Goal: Information Seeking & Learning: Find specific page/section

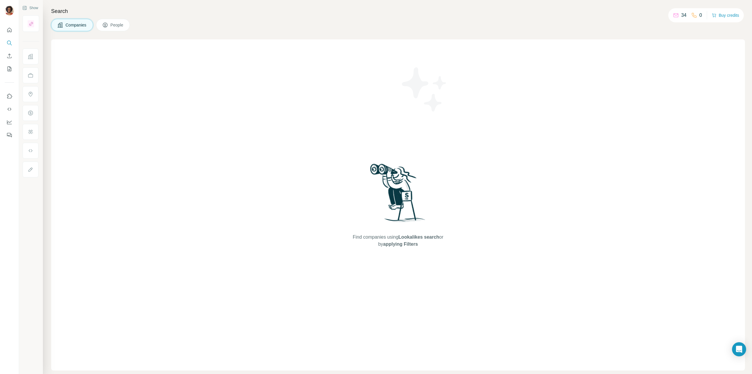
click at [85, 30] on button "Companies" at bounding box center [72, 25] width 42 height 12
click at [681, 16] on p "34" at bounding box center [683, 15] width 5 height 7
click at [109, 21] on button "People" at bounding box center [113, 25] width 34 height 12
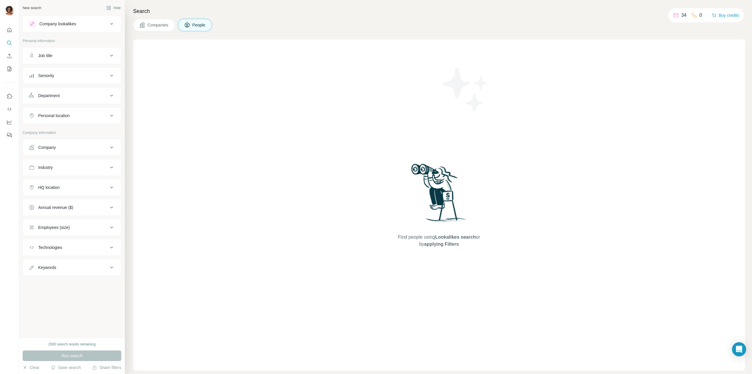
click at [92, 25] on div "Company lookalikes" at bounding box center [68, 23] width 79 height 7
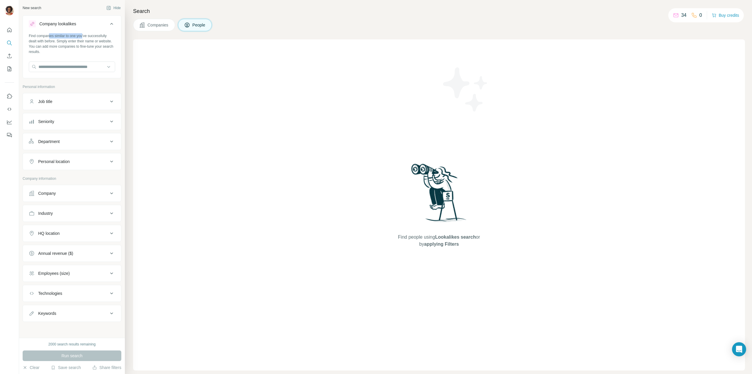
drag, startPoint x: 49, startPoint y: 36, endPoint x: 85, endPoint y: 37, distance: 35.3
click at [85, 37] on div "Find companies similar to one you've successfully dealt with before. Simply ent…" at bounding box center [72, 43] width 86 height 21
click at [79, 69] on input "text" at bounding box center [72, 66] width 86 height 11
type input "**********"
click at [73, 80] on p "Hydro-[GEOGRAPHIC_DATA]" at bounding box center [73, 80] width 55 height 6
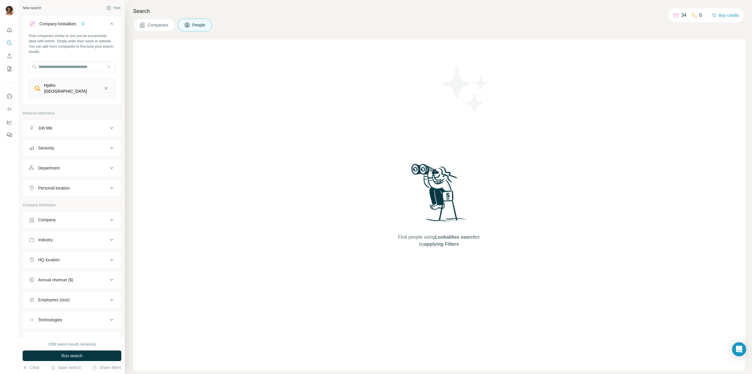
click at [71, 126] on div "Job title" at bounding box center [68, 128] width 79 height 6
click at [67, 141] on input "text" at bounding box center [66, 142] width 75 height 11
type input "**********"
click at [55, 154] on icon "button" at bounding box center [53, 155] width 5 height 5
click at [61, 138] on input "text" at bounding box center [66, 142] width 75 height 11
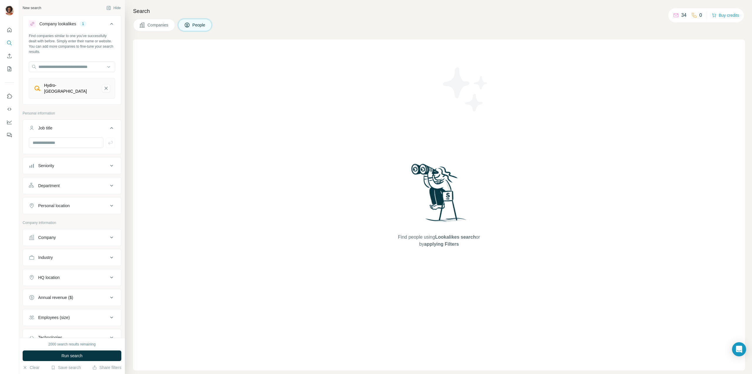
click at [68, 182] on div "Department" at bounding box center [68, 185] width 79 height 6
click at [66, 197] on input at bounding box center [69, 200] width 73 height 6
click at [69, 215] on div "Engineering" at bounding box center [70, 215] width 72 height 6
click at [84, 197] on input at bounding box center [69, 200] width 73 height 6
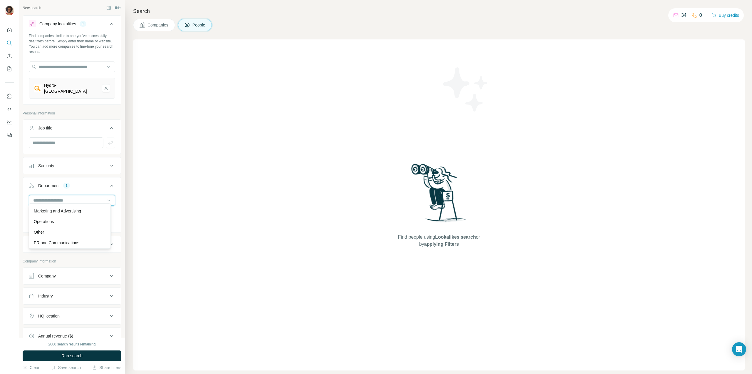
scroll to position [147, 0]
click at [63, 212] on div "Operations" at bounding box center [70, 211] width 72 height 6
click at [108, 183] on icon at bounding box center [111, 185] width 7 height 7
click at [110, 182] on icon at bounding box center [111, 185] width 7 height 7
click at [106, 198] on icon at bounding box center [109, 200] width 6 height 6
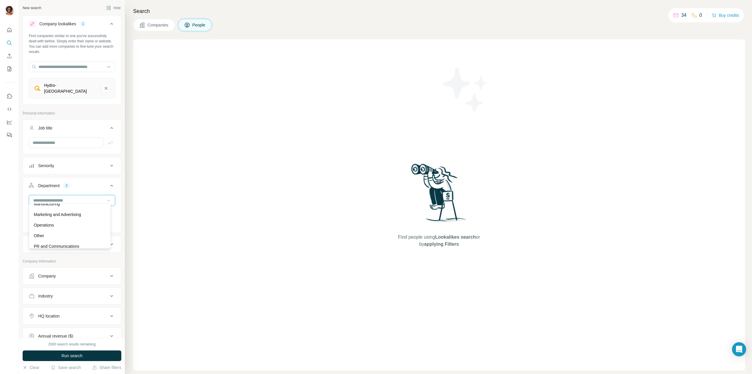
scroll to position [123, 0]
click at [130, 176] on div "Search Companies People Find people using Lookalikes search or by applying Filt…" at bounding box center [438, 187] width 627 height 374
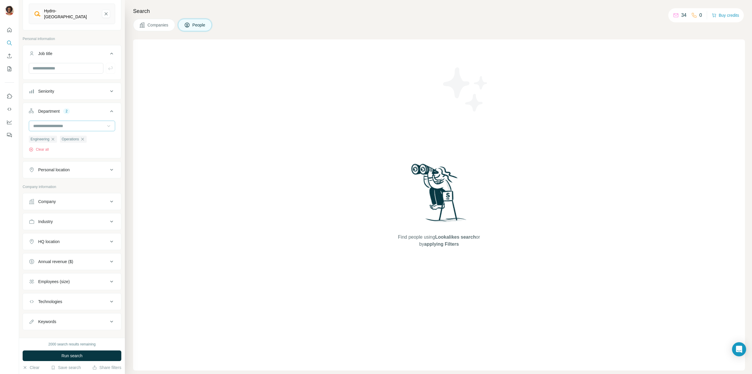
scroll to position [80, 0]
click at [79, 193] on div "Company" at bounding box center [68, 196] width 79 height 6
click at [116, 173] on div "Company lookalikes 1 Find companies similar to one you've successfully dealt wi…" at bounding box center [72, 165] width 99 height 460
click at [108, 192] on icon at bounding box center [111, 195] width 7 height 7
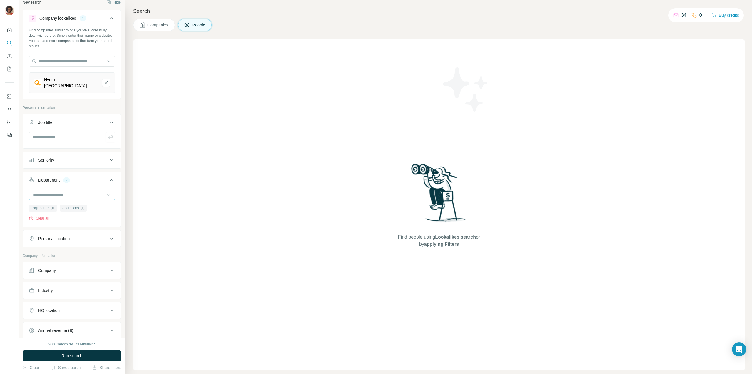
scroll to position [0, 0]
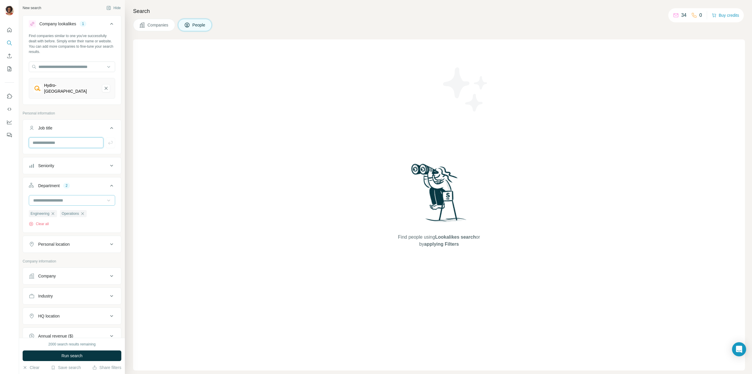
click at [63, 139] on input "text" at bounding box center [66, 142] width 75 height 11
type input "*"
click at [78, 141] on input "**********" at bounding box center [64, 142] width 70 height 11
type input "**********"
click at [67, 197] on input at bounding box center [69, 200] width 73 height 6
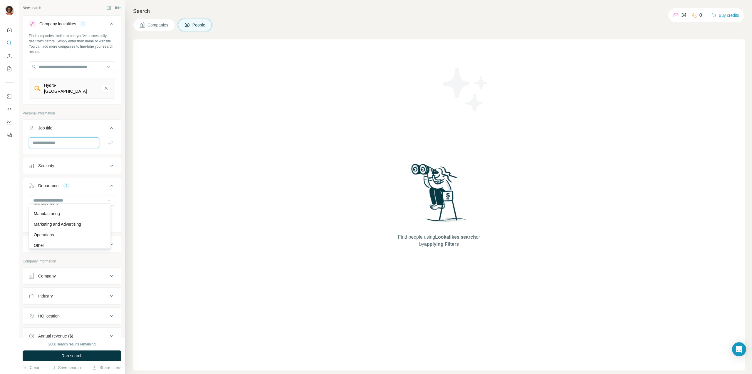
click at [78, 141] on input "text" at bounding box center [64, 142] width 70 height 11
type input "**********"
